Goal: Information Seeking & Learning: Learn about a topic

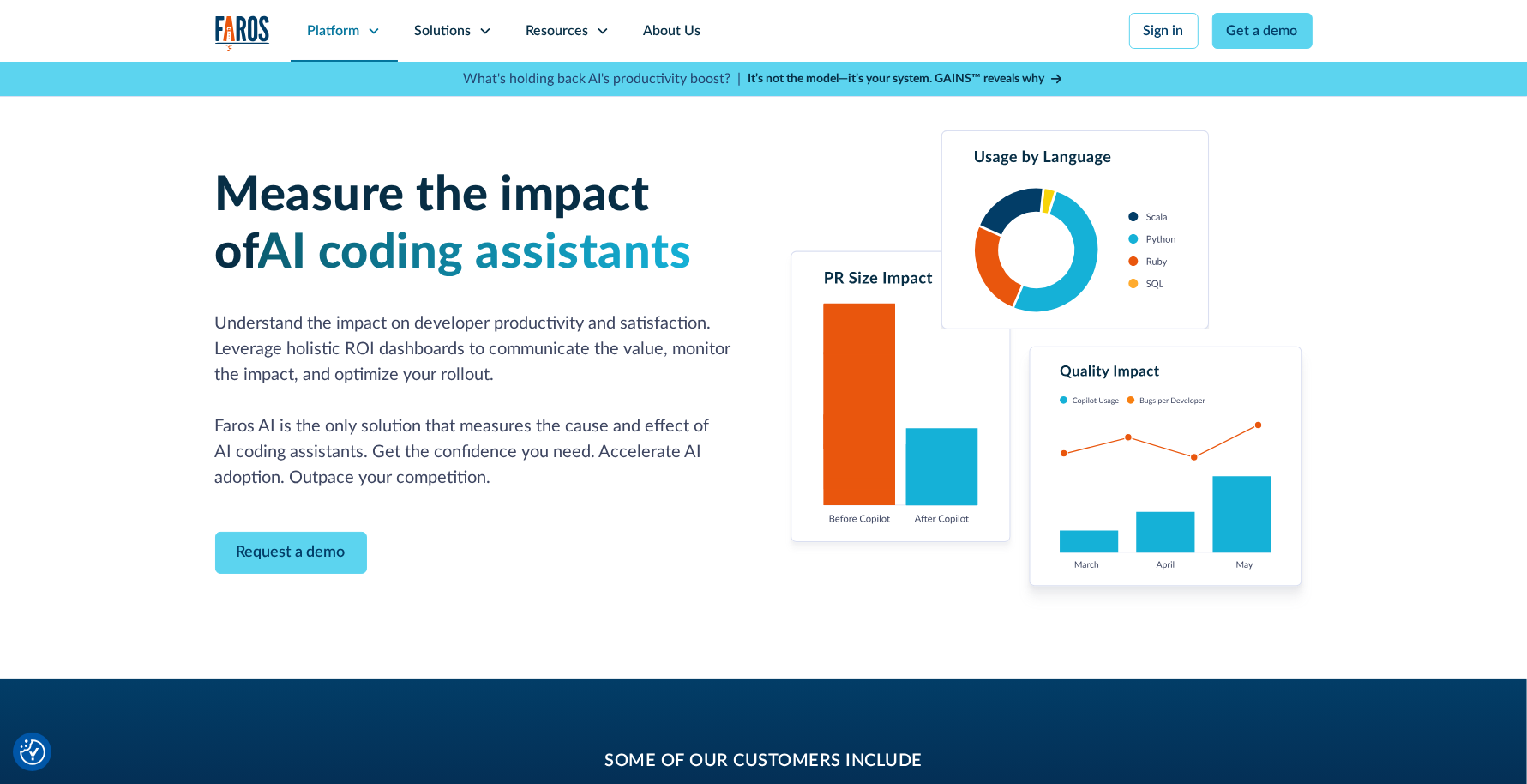
click at [371, 22] on div "Platform" at bounding box center [344, 31] width 107 height 62
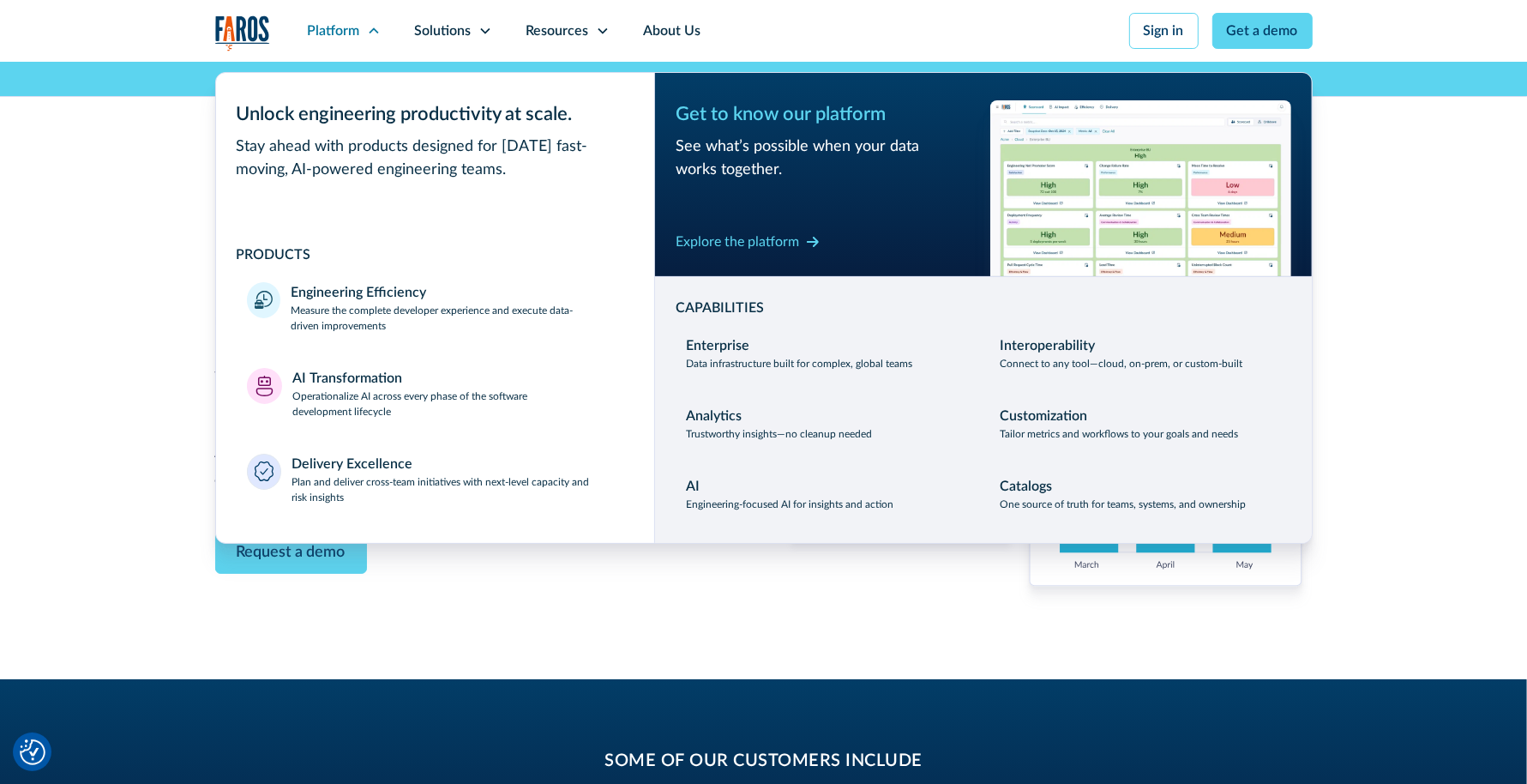
click at [1129, 163] on img at bounding box center [1140, 188] width 301 height 176
click at [786, 234] on div "Explore the platform" at bounding box center [737, 242] width 123 height 21
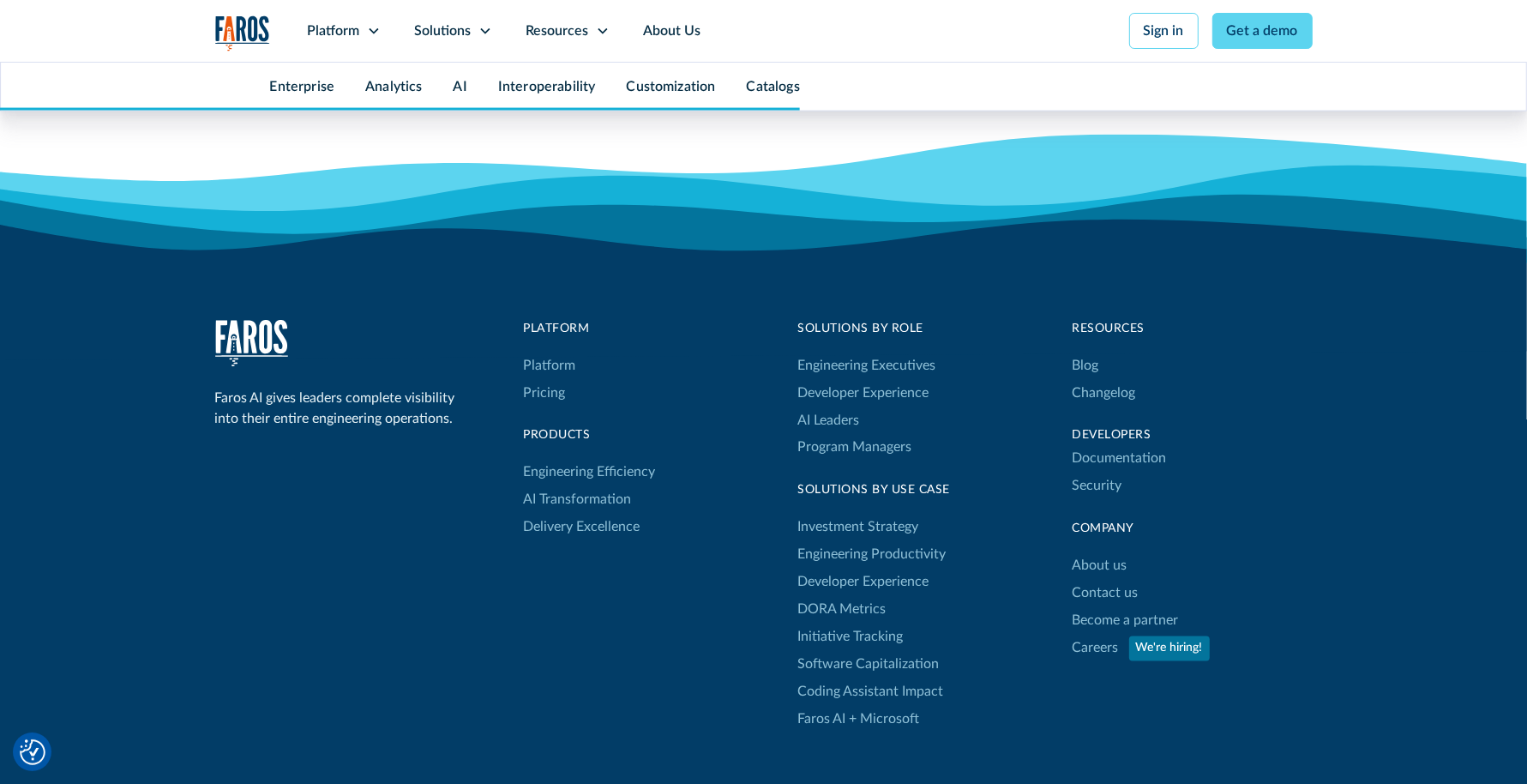
scroll to position [8725, 0]
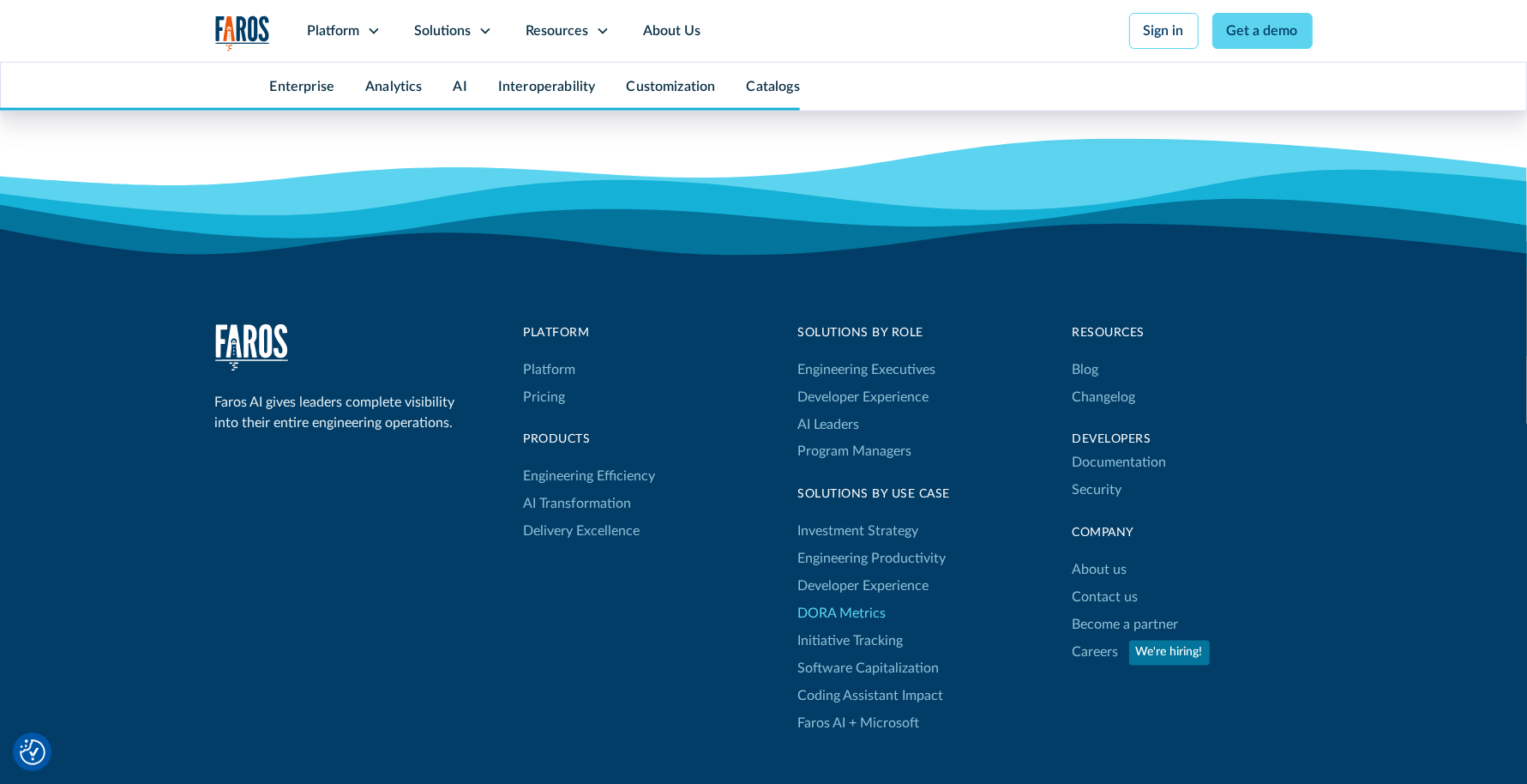
click at [875, 608] on link "DORA Metrics" at bounding box center [842, 613] width 88 height 28
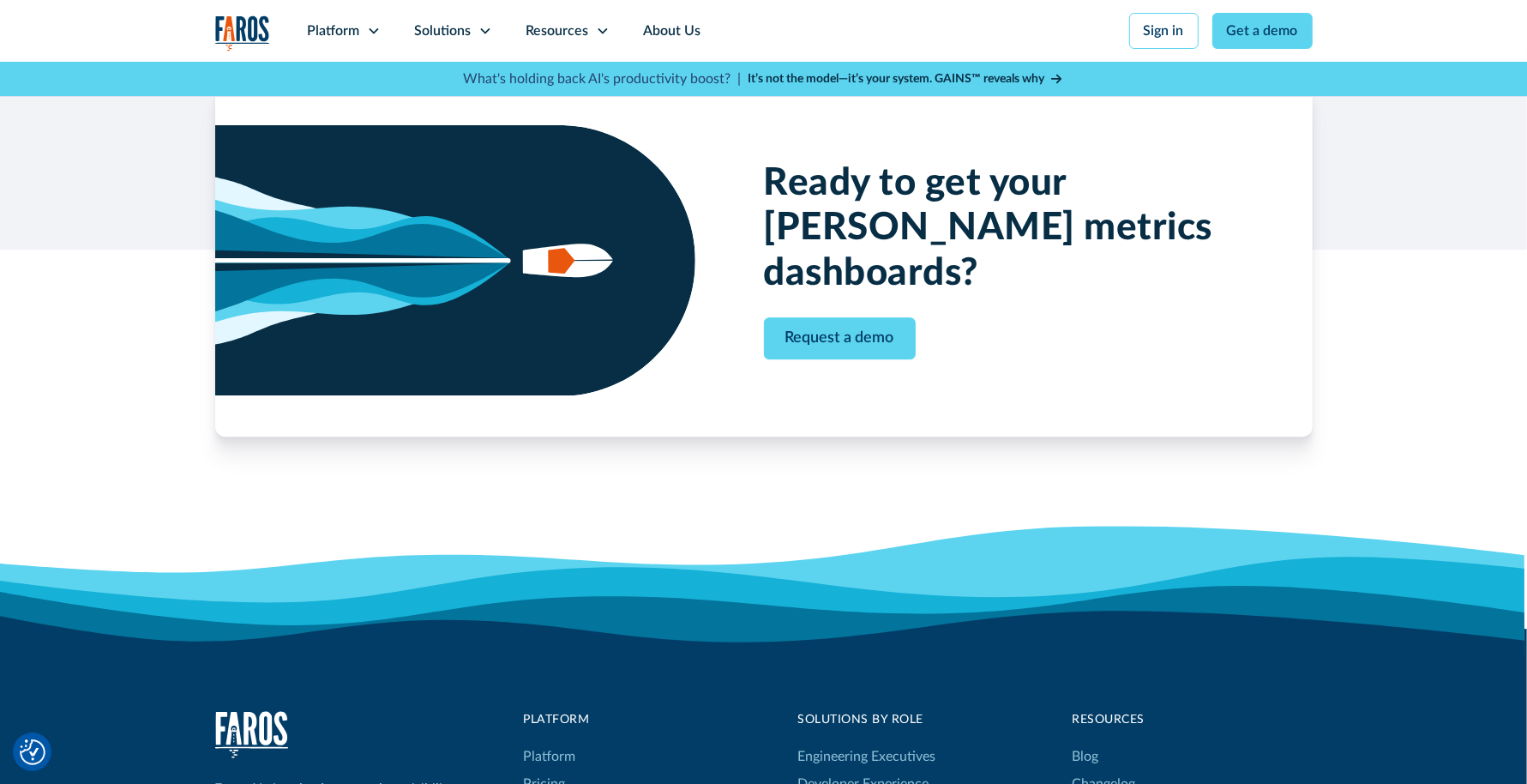
scroll to position [5314, 0]
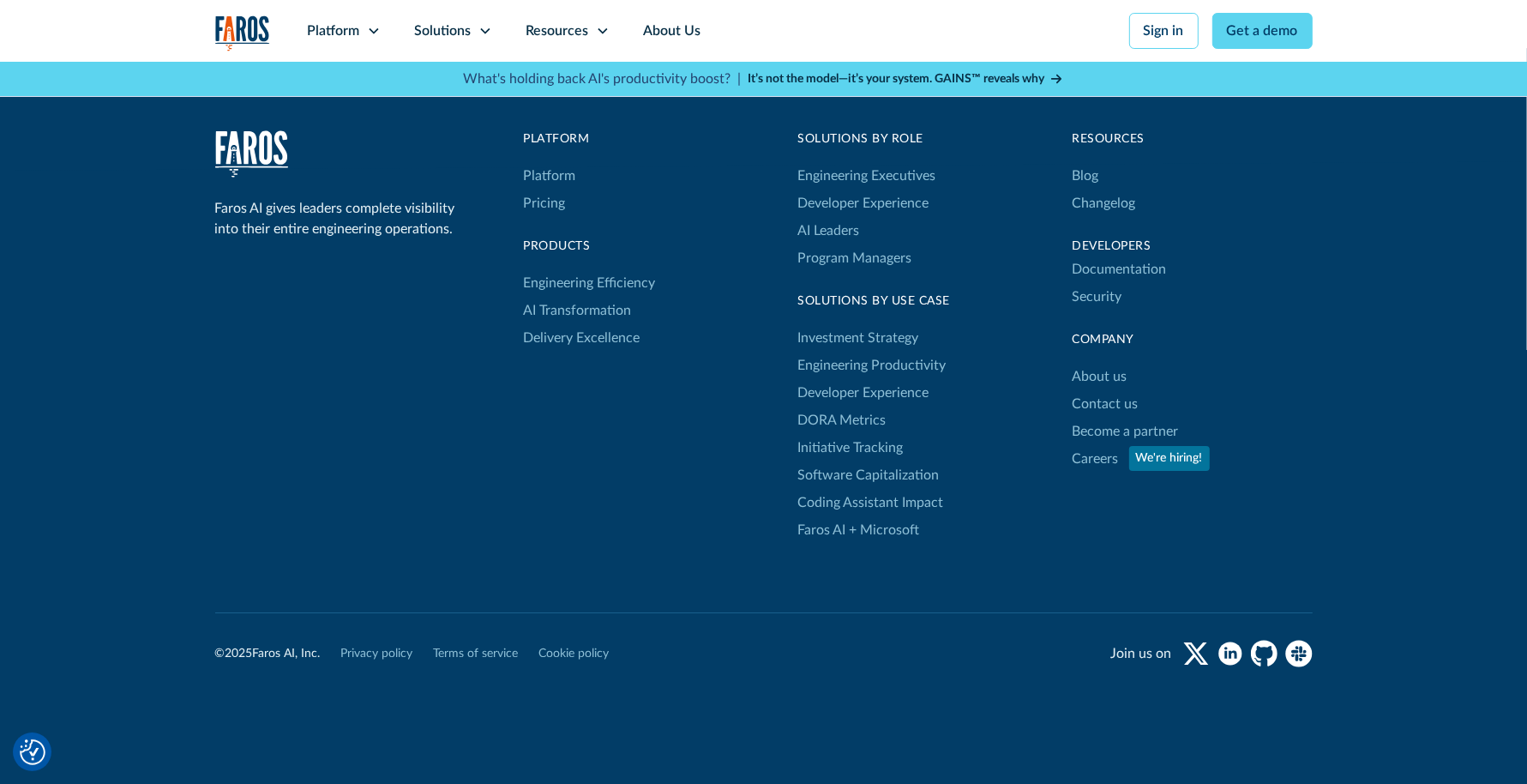
click at [375, 394] on div "Faros AI gives leaders complete visibility into their entire engineering operat…" at bounding box center [763, 336] width 1097 height 413
click at [911, 489] on link "Coding Assistant Impact" at bounding box center [871, 502] width 146 height 28
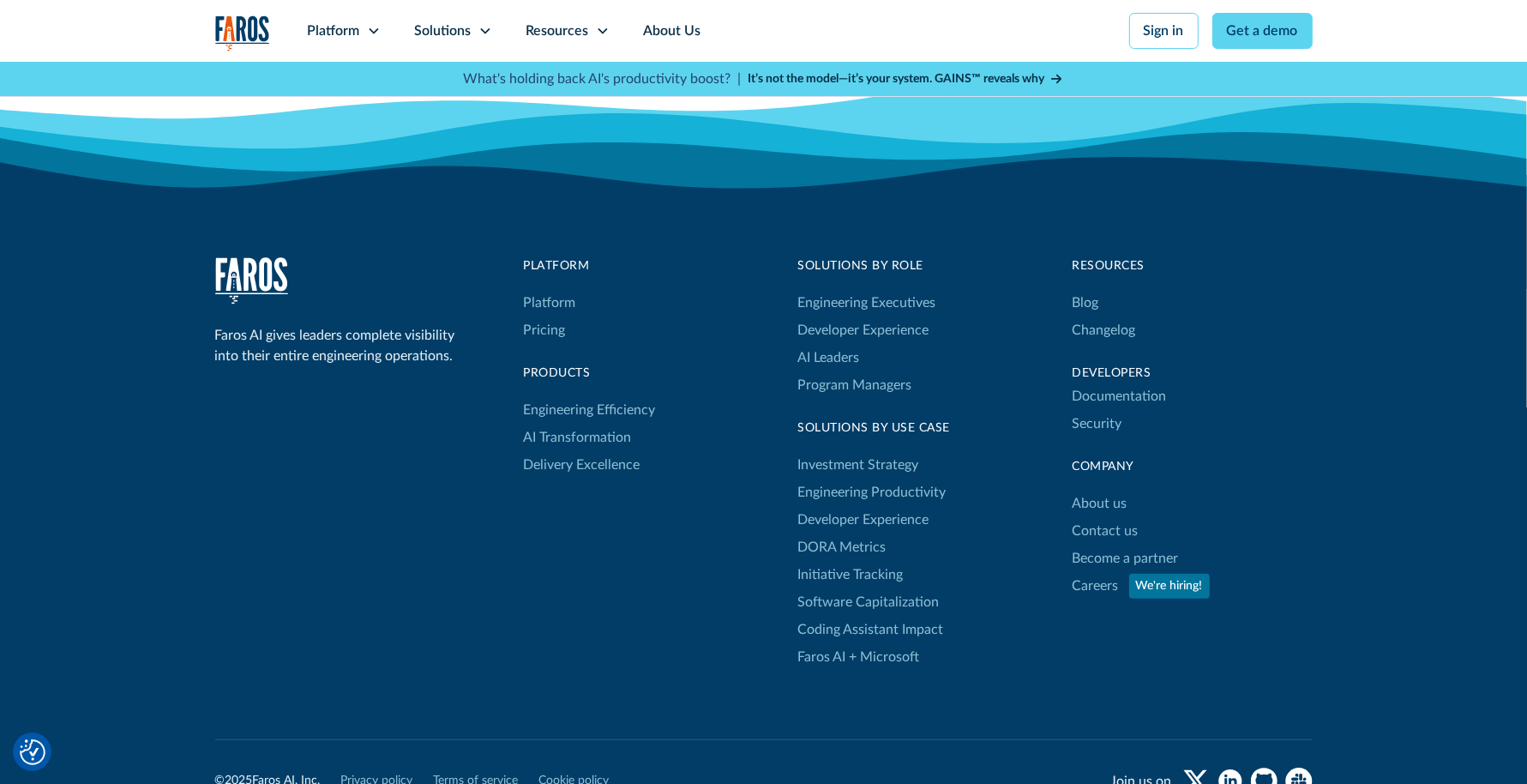
scroll to position [7235, 0]
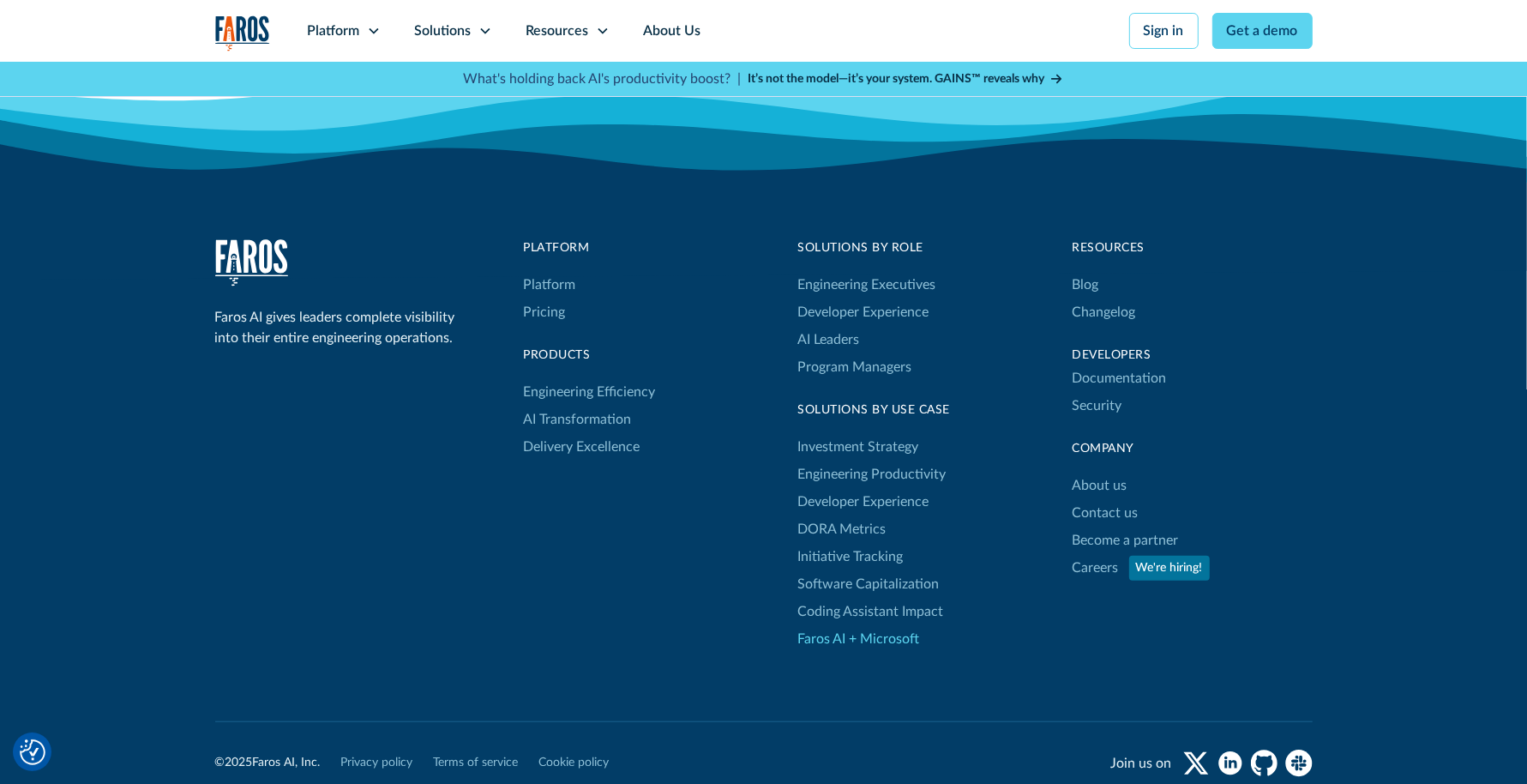
click at [889, 625] on link "Faros AI + Microsoft" at bounding box center [859, 639] width 121 height 28
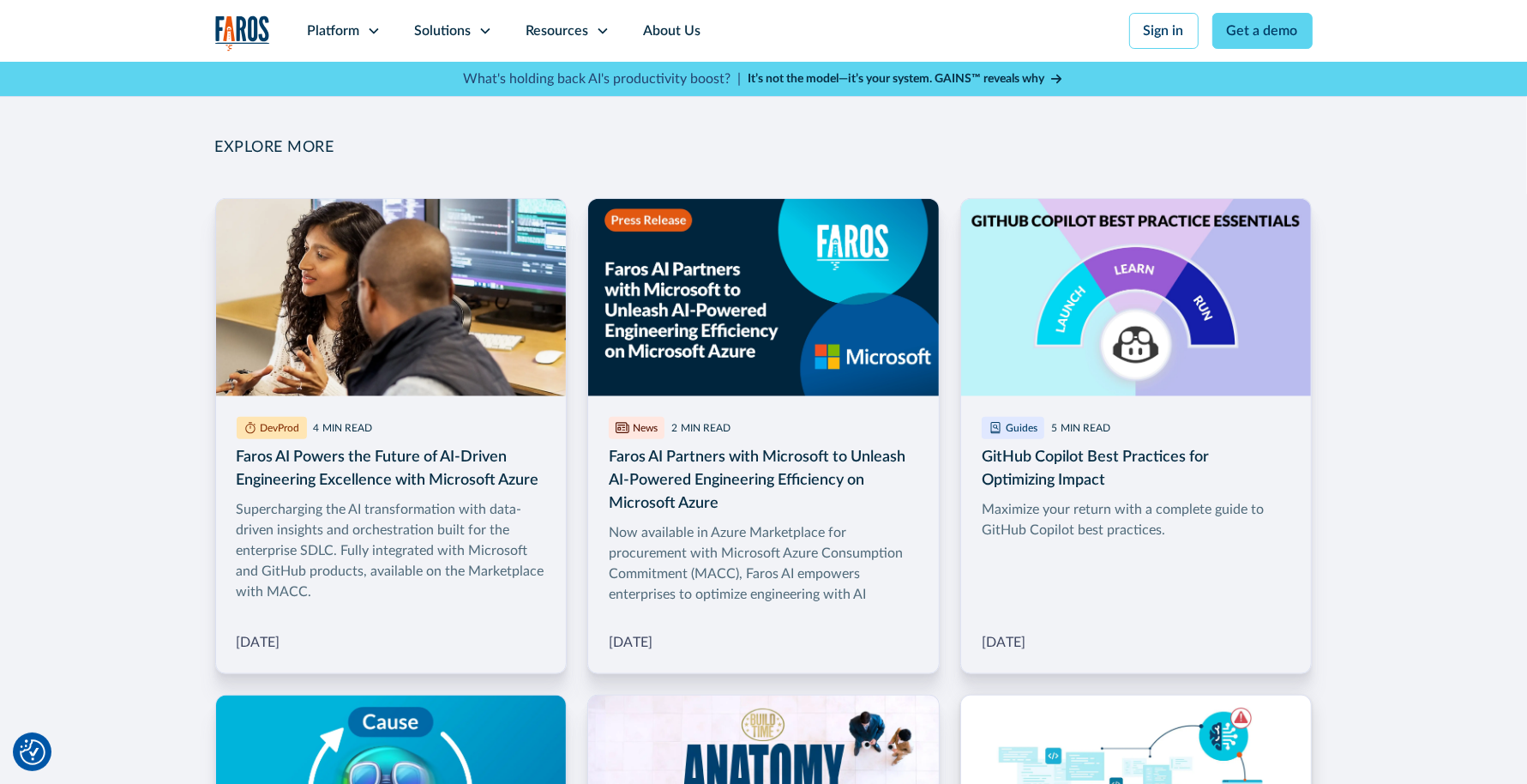
scroll to position [1747, 0]
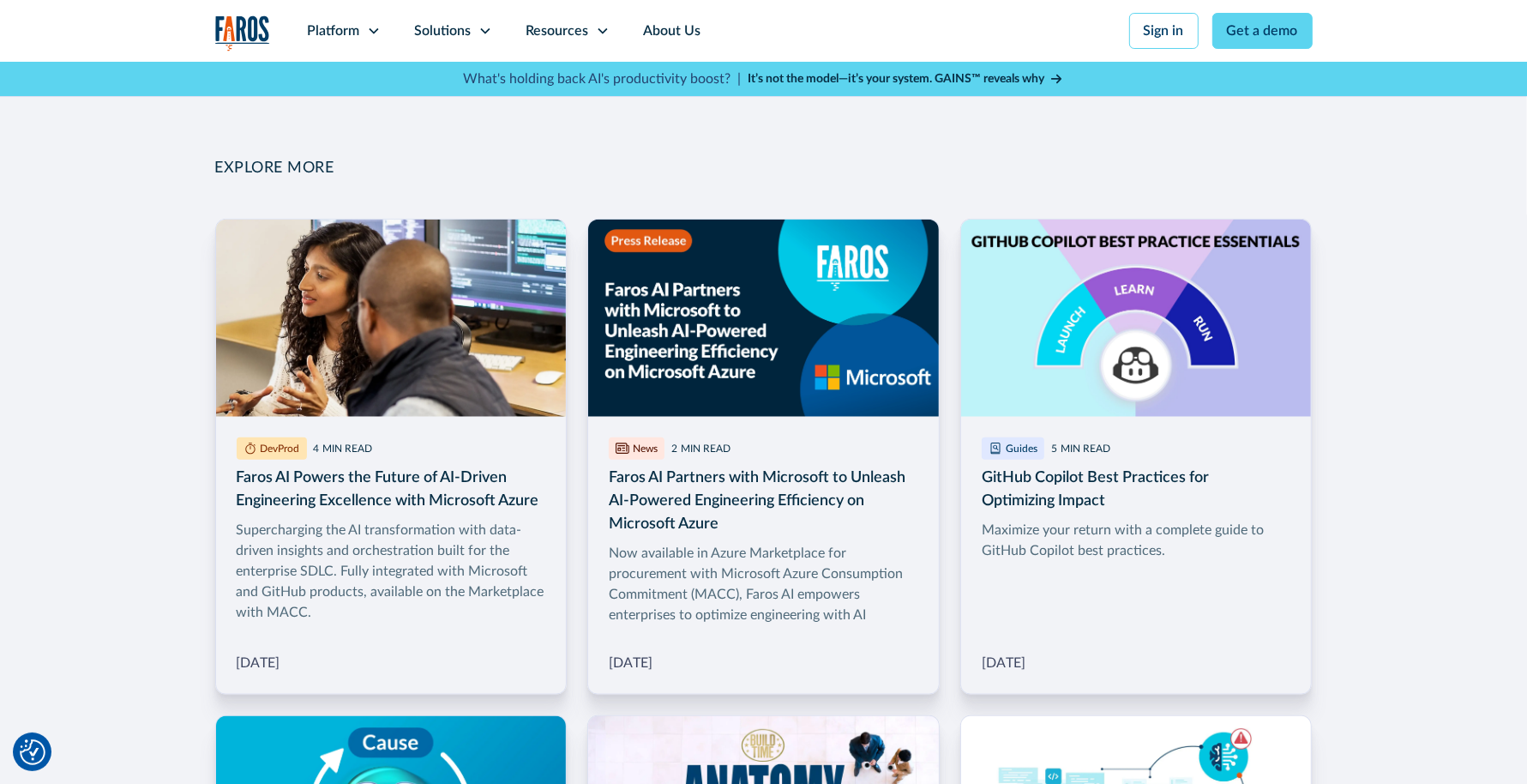
click at [316, 168] on h2 "EXPLORE MORE" at bounding box center [763, 169] width 1097 height 19
